Goal: Navigation & Orientation: Find specific page/section

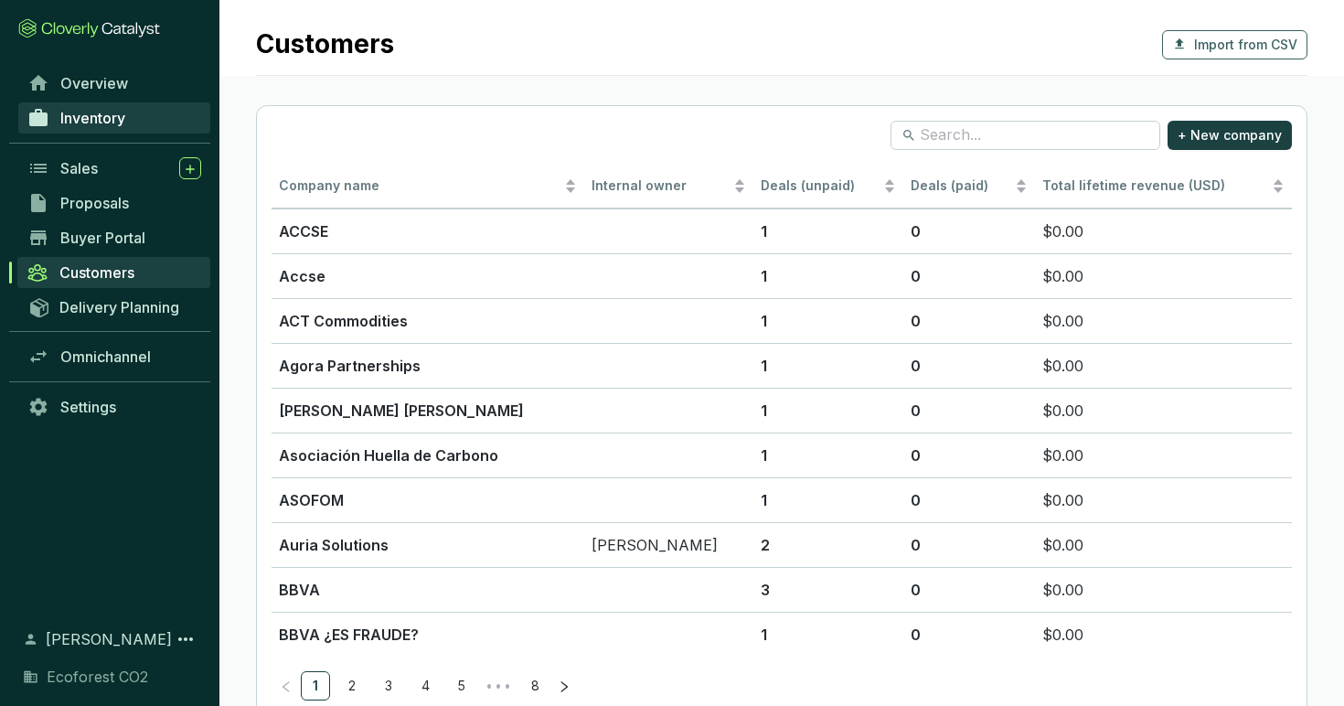
click at [116, 114] on span "Inventory" at bounding box center [92, 118] width 65 height 18
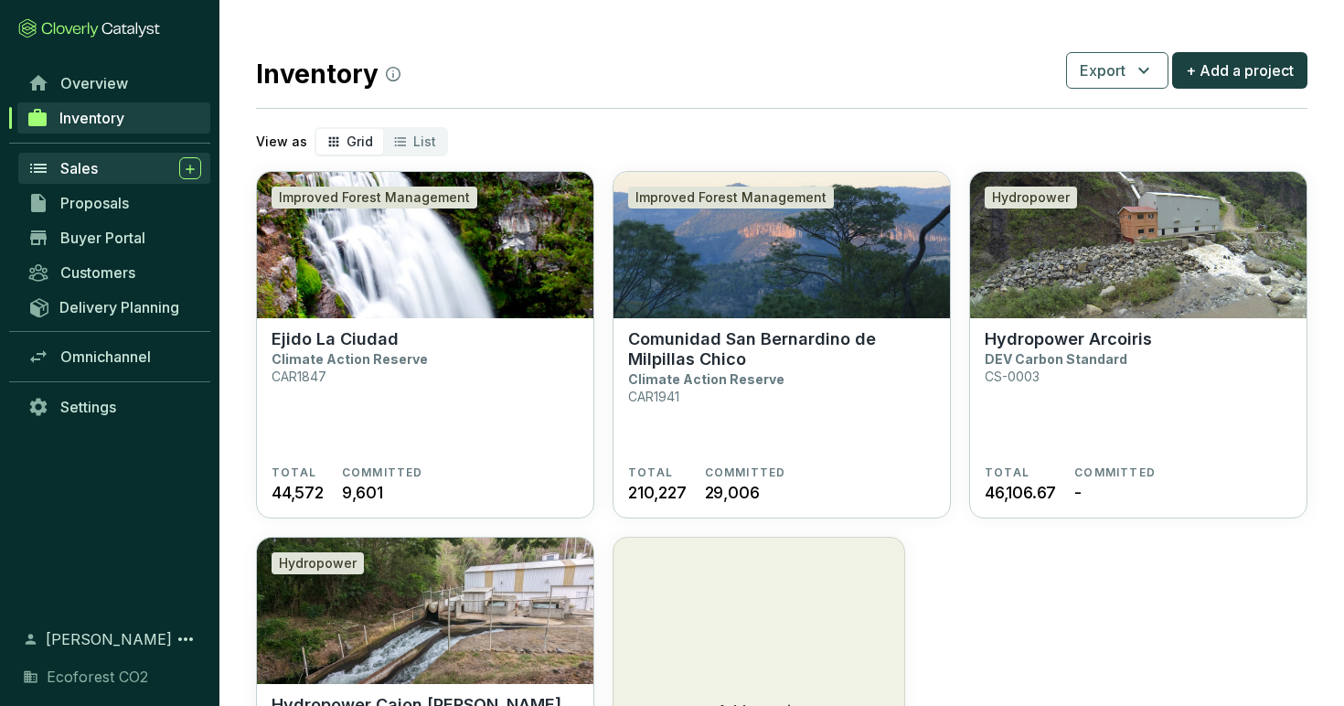
click at [100, 178] on div "Sales" at bounding box center [130, 168] width 141 height 22
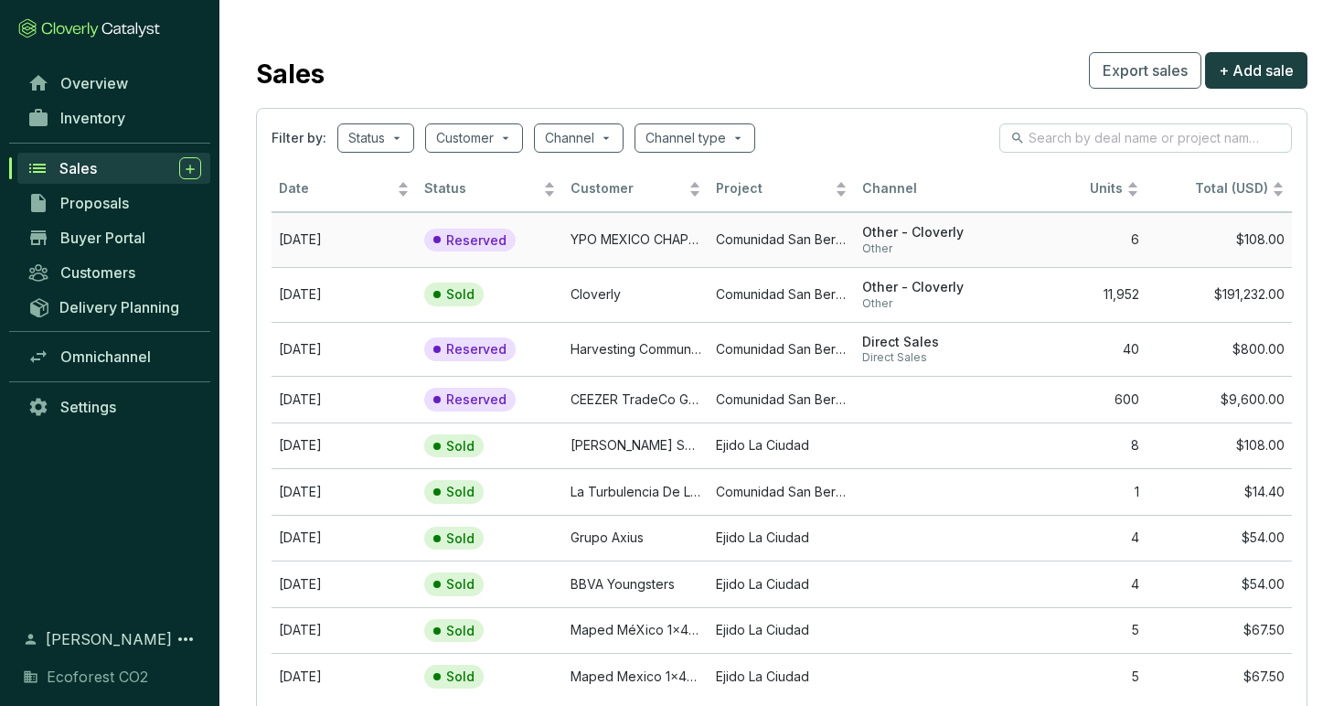
click at [926, 242] on span "Other" at bounding box center [927, 248] width 131 height 15
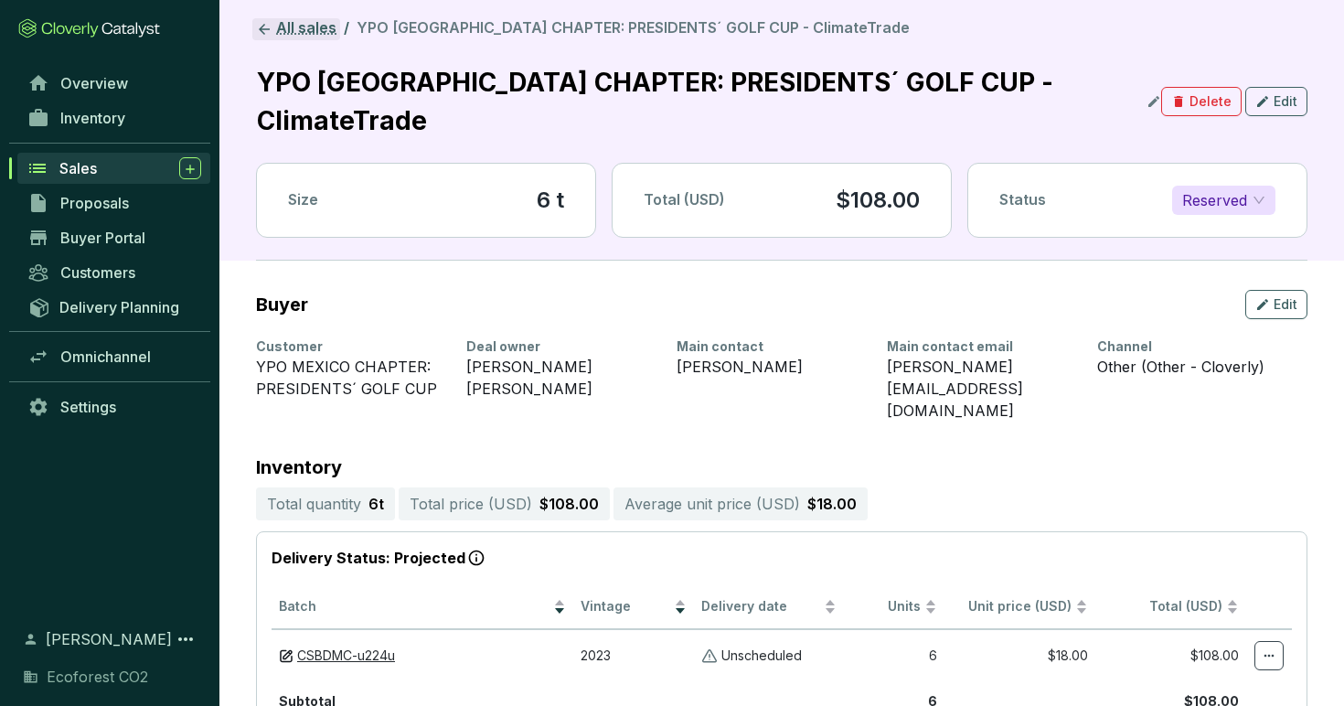
click at [283, 29] on link "All sales" at bounding box center [296, 29] width 88 height 22
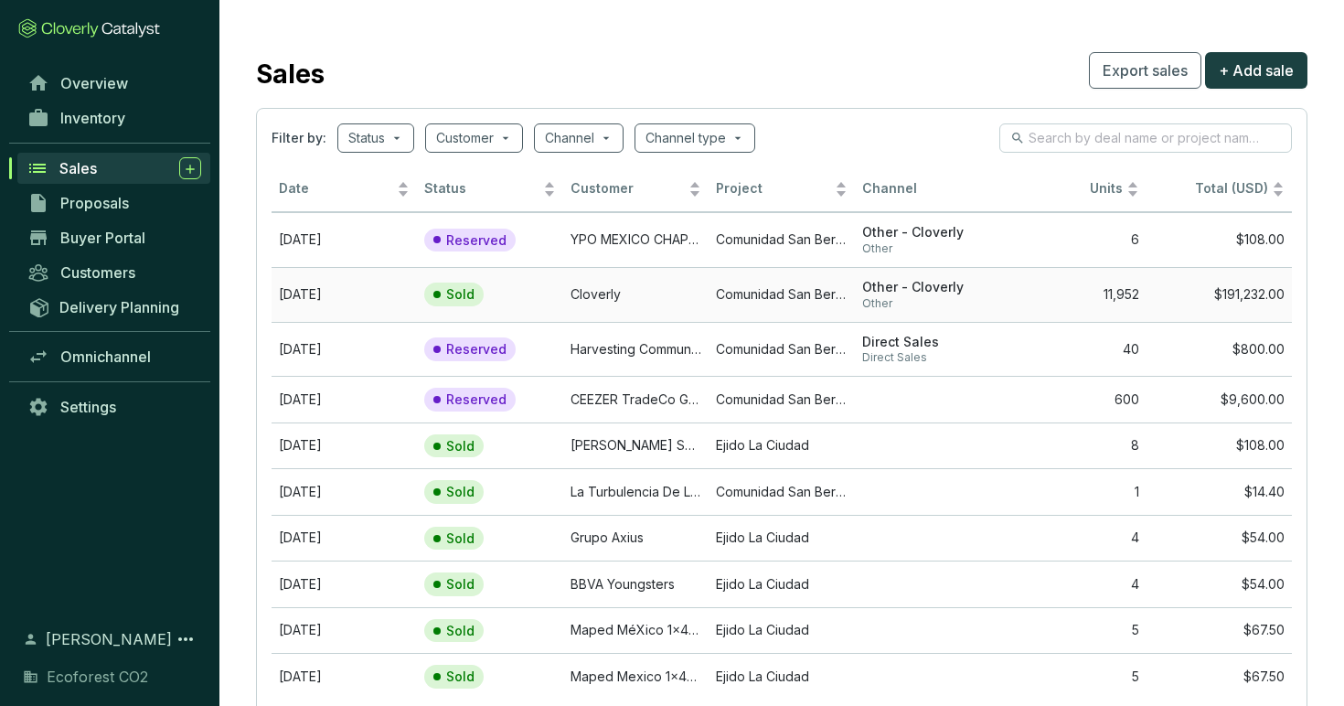
click at [665, 295] on td "Cloverly" at bounding box center [635, 294] width 145 height 55
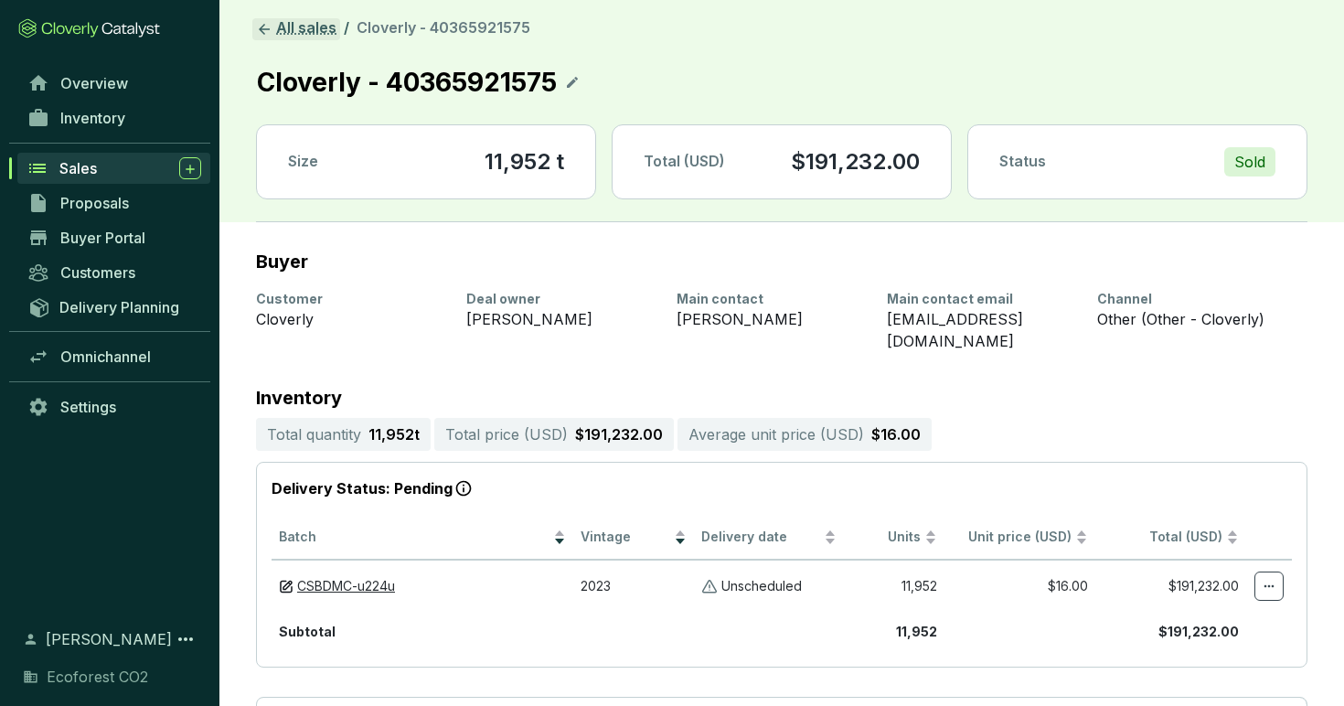
click at [255, 33] on link "All sales" at bounding box center [296, 29] width 88 height 22
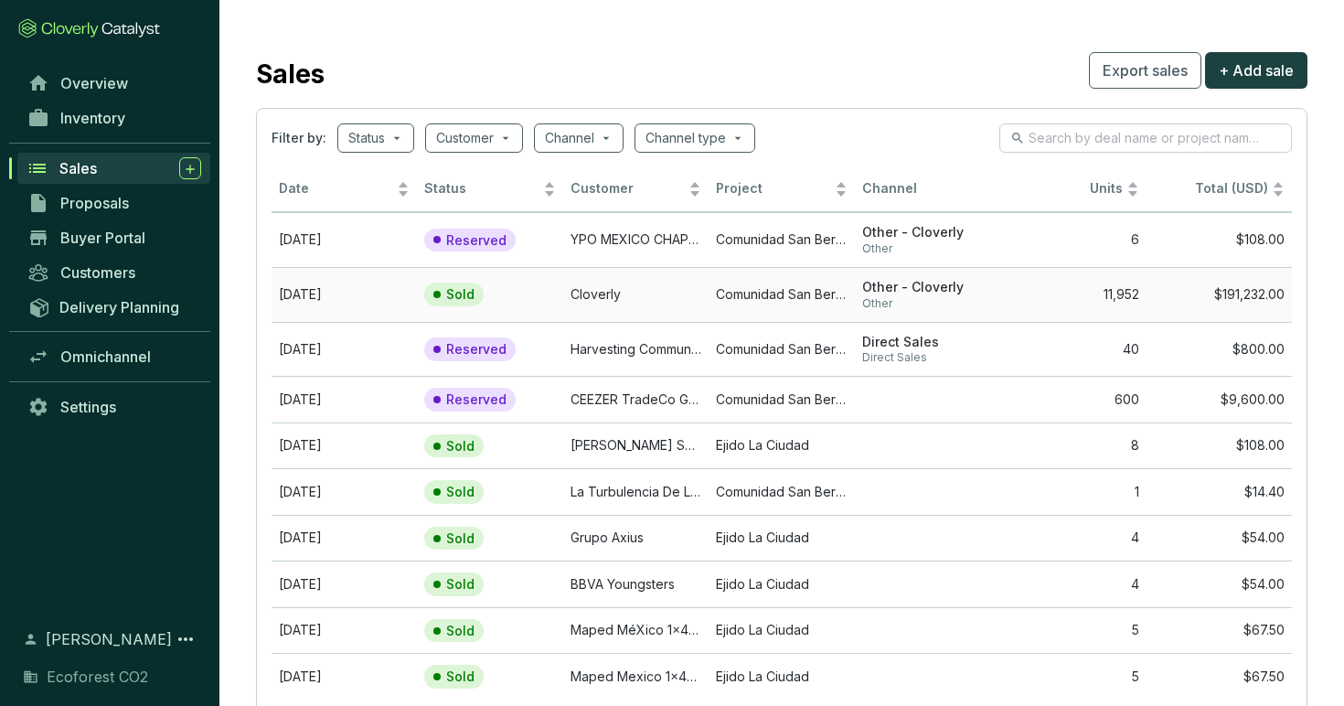
click at [889, 302] on span "Other" at bounding box center [927, 303] width 131 height 15
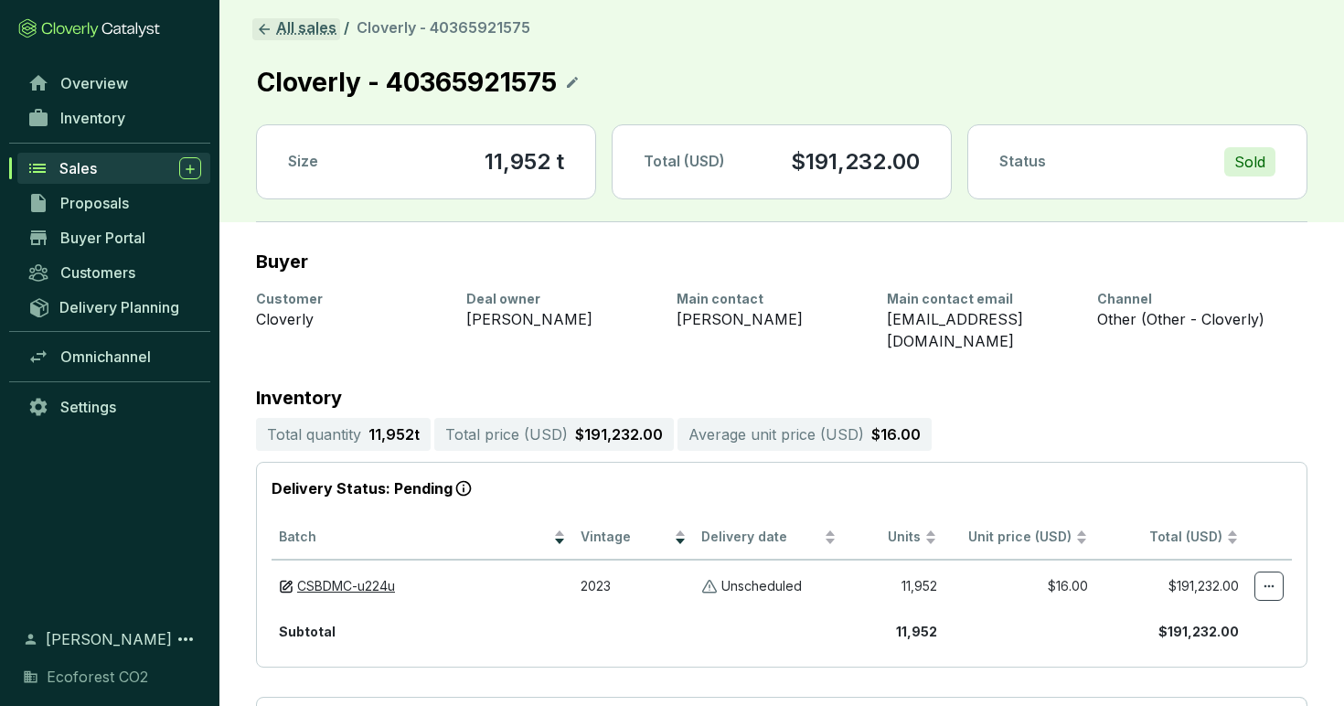
click at [269, 24] on icon at bounding box center [264, 29] width 16 height 16
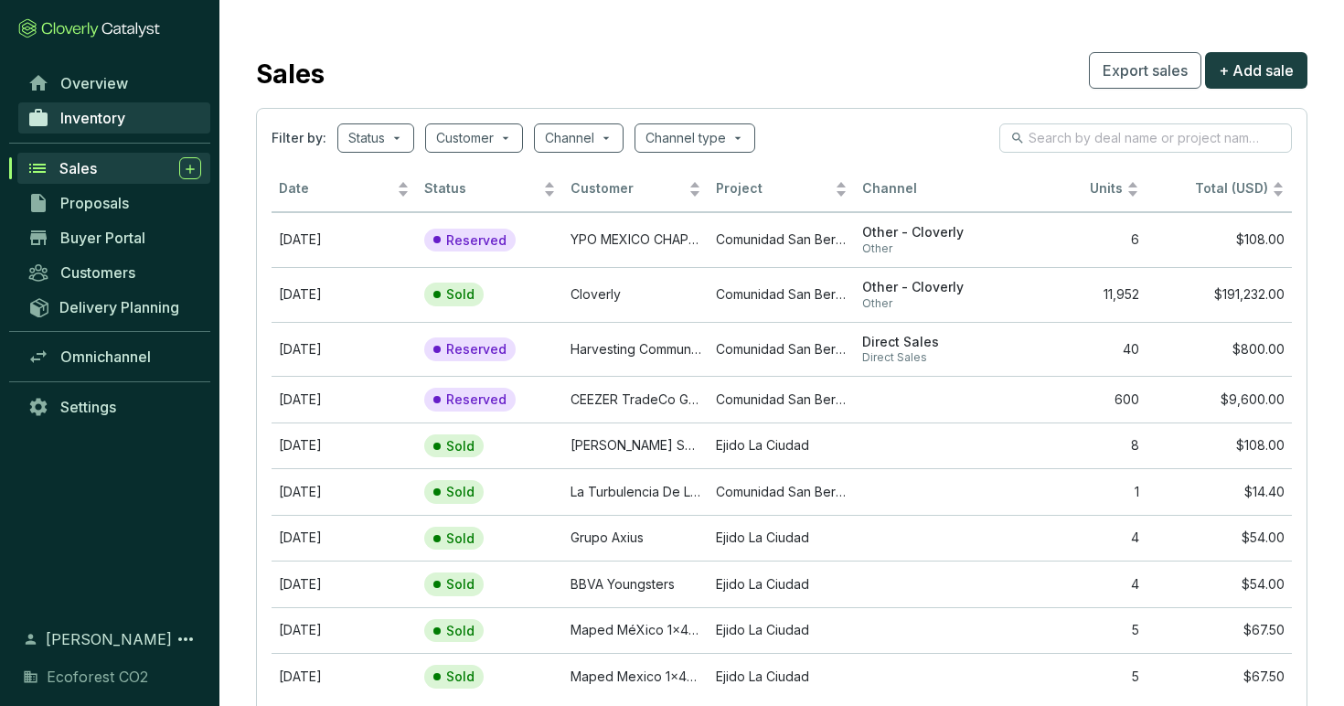
click at [118, 122] on span "Inventory" at bounding box center [92, 118] width 65 height 18
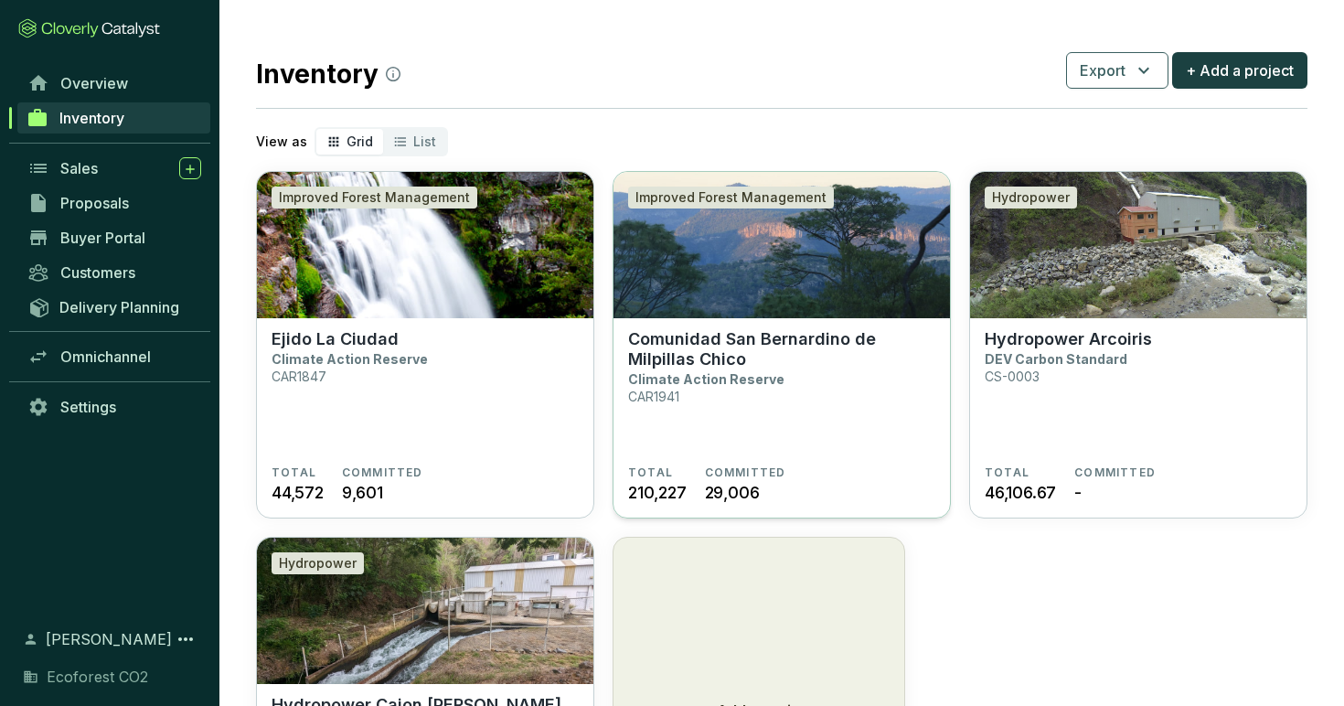
click at [791, 432] on section "Comunidad San Bernardino de Milpillas Chico Climate Action Reserve CAR1941" at bounding box center [781, 397] width 307 height 136
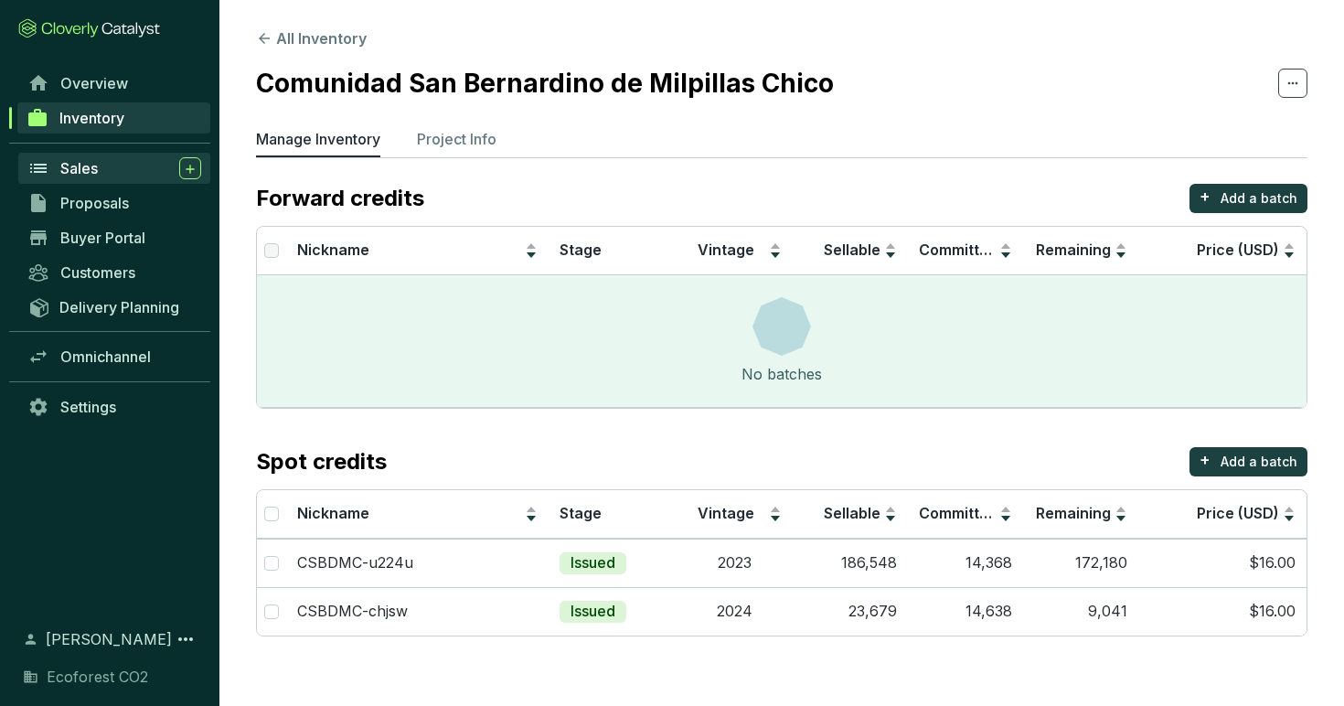
click at [132, 172] on div "Sales" at bounding box center [130, 168] width 141 height 22
